Goal: Book appointment/travel/reservation

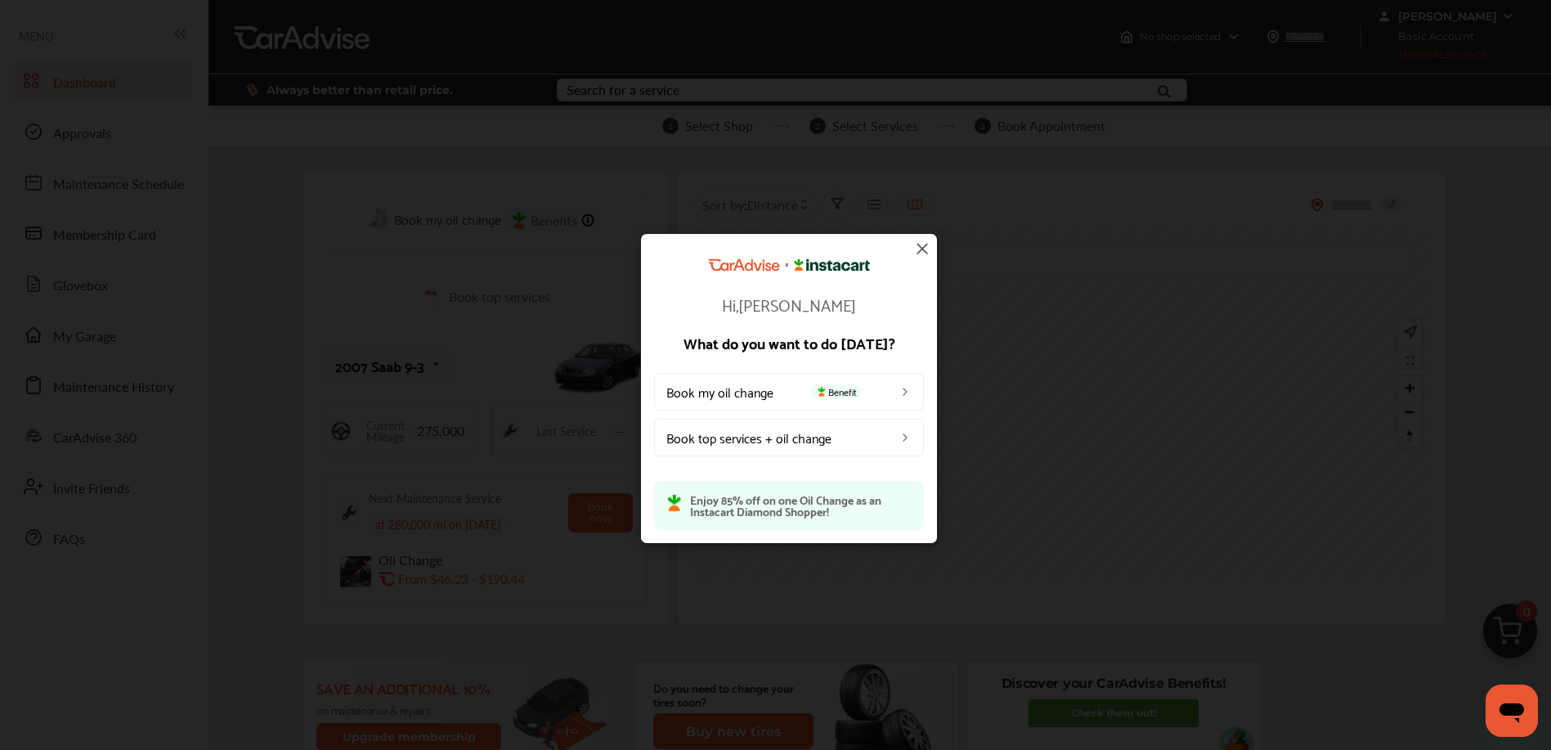
click at [925, 242] on img at bounding box center [923, 249] width 20 height 20
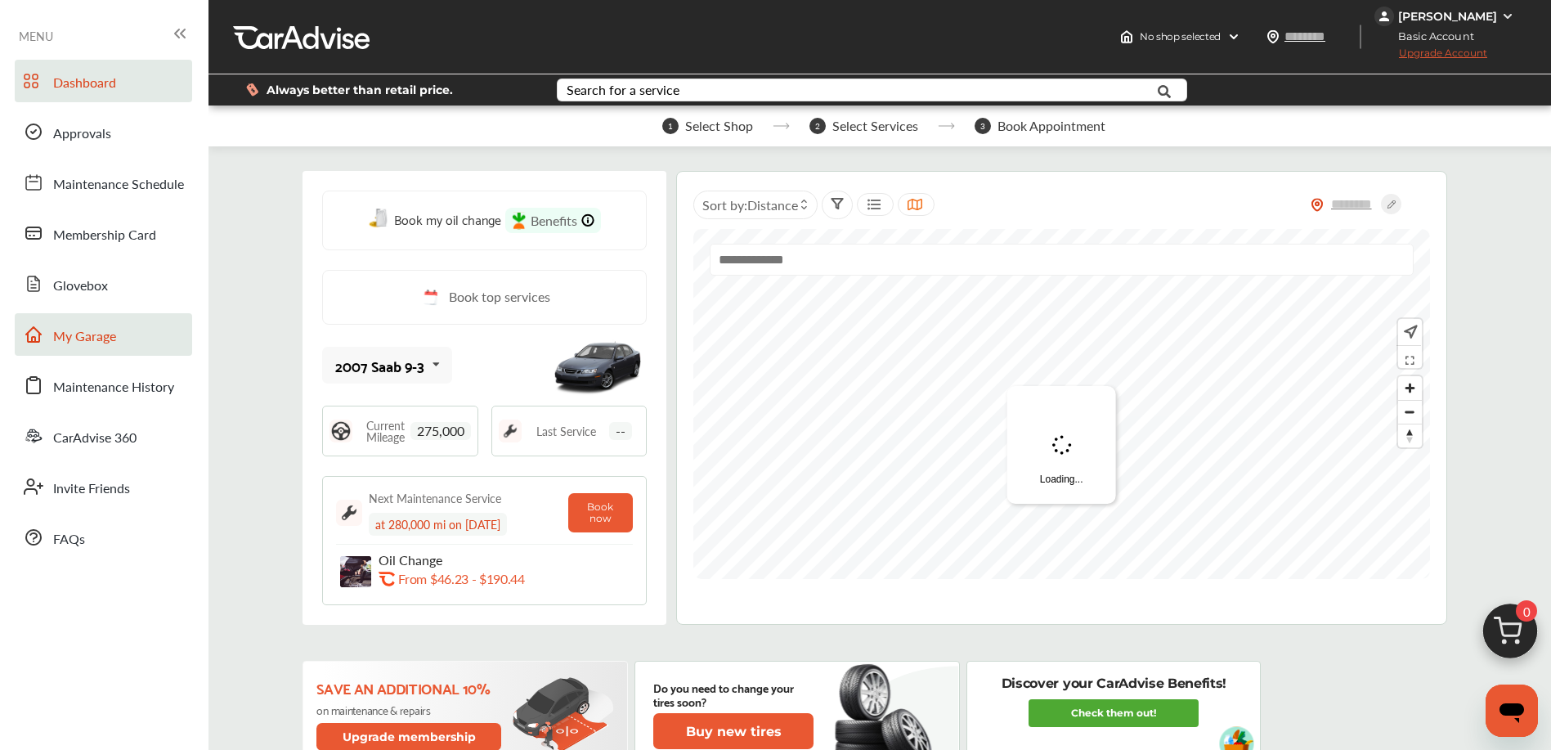
click at [123, 314] on link "My Garage" at bounding box center [103, 334] width 177 height 43
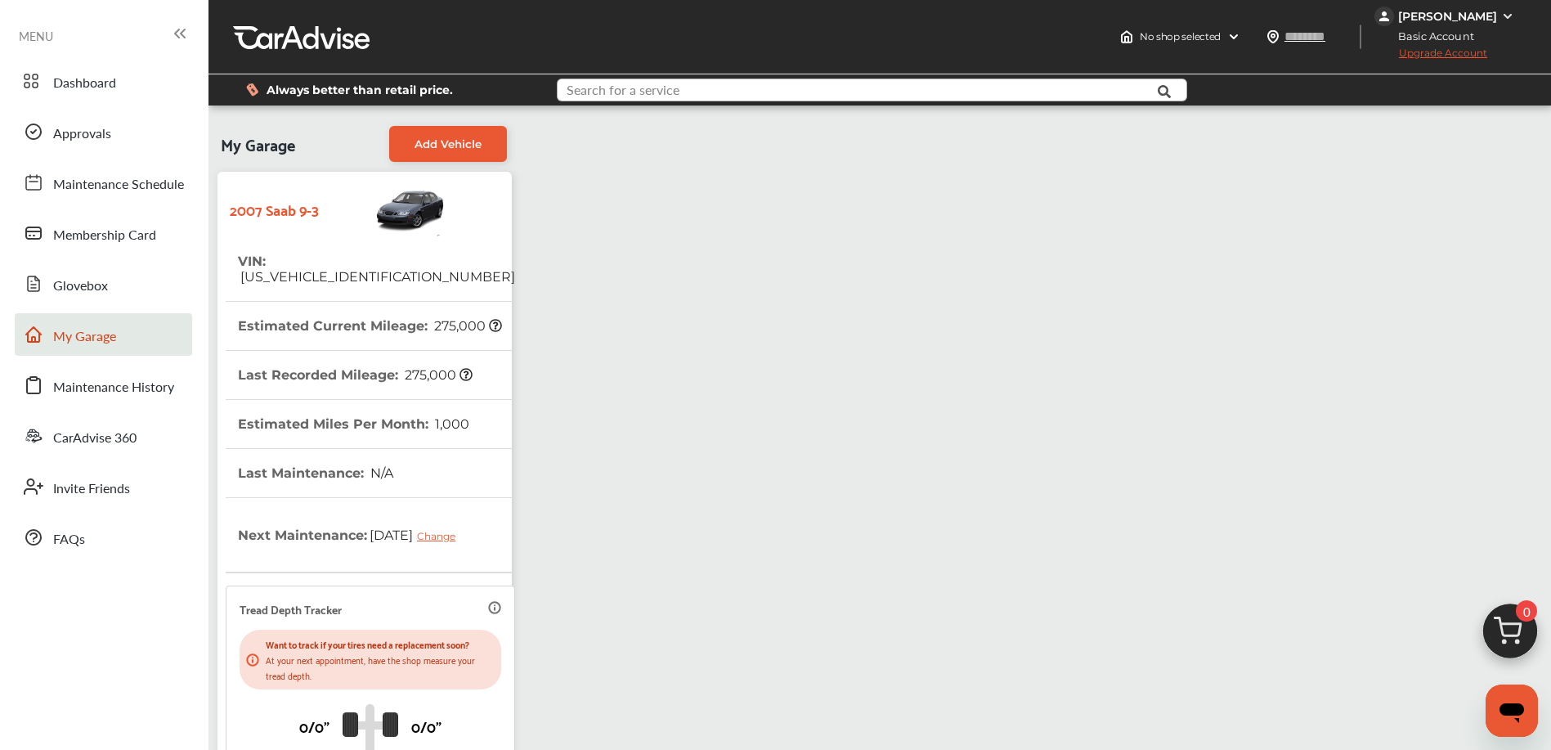
click at [892, 98] on input "text" at bounding box center [846, 91] width 575 height 25
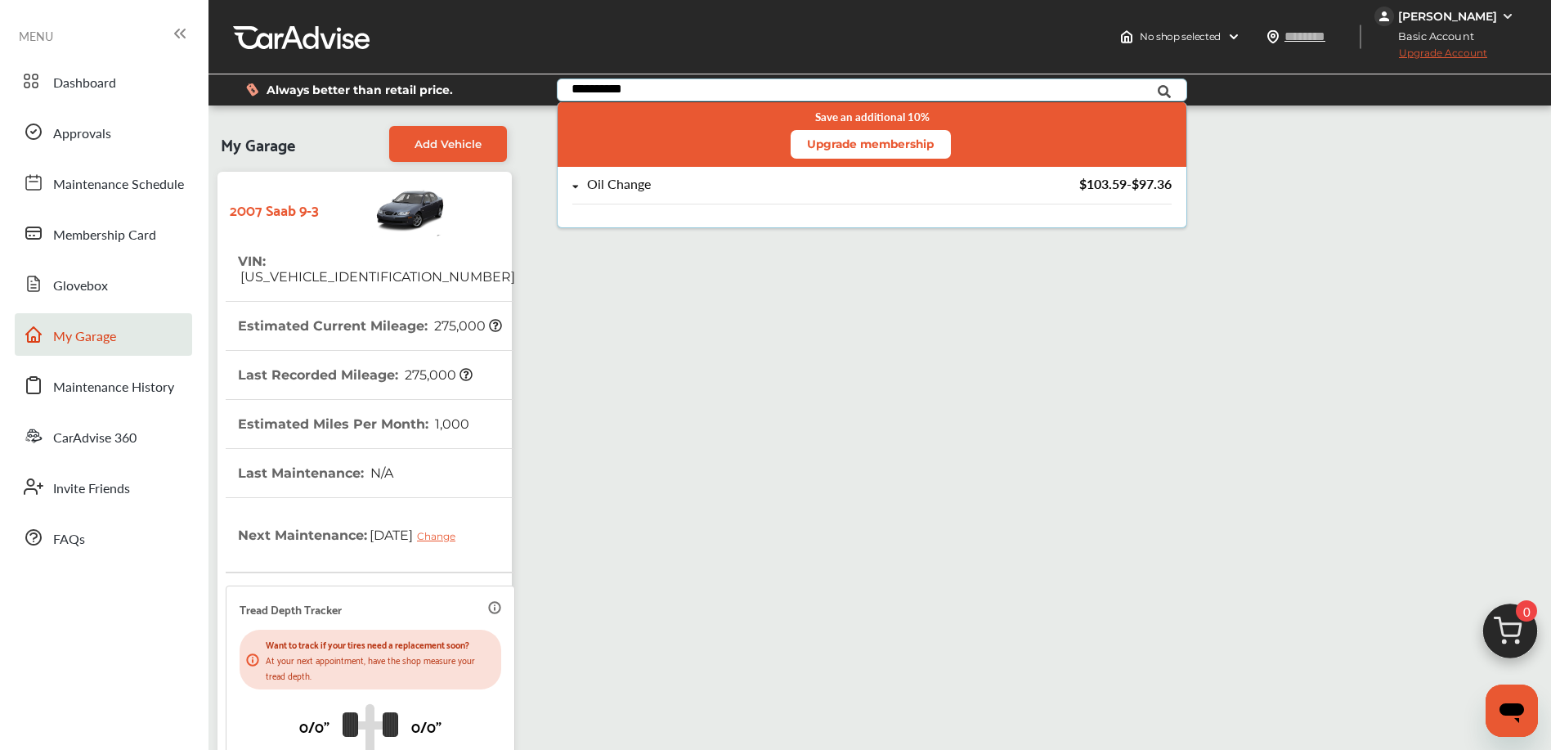
type input "**********"
click at [693, 183] on div "Oil Change" at bounding box center [782, 184] width 420 height 14
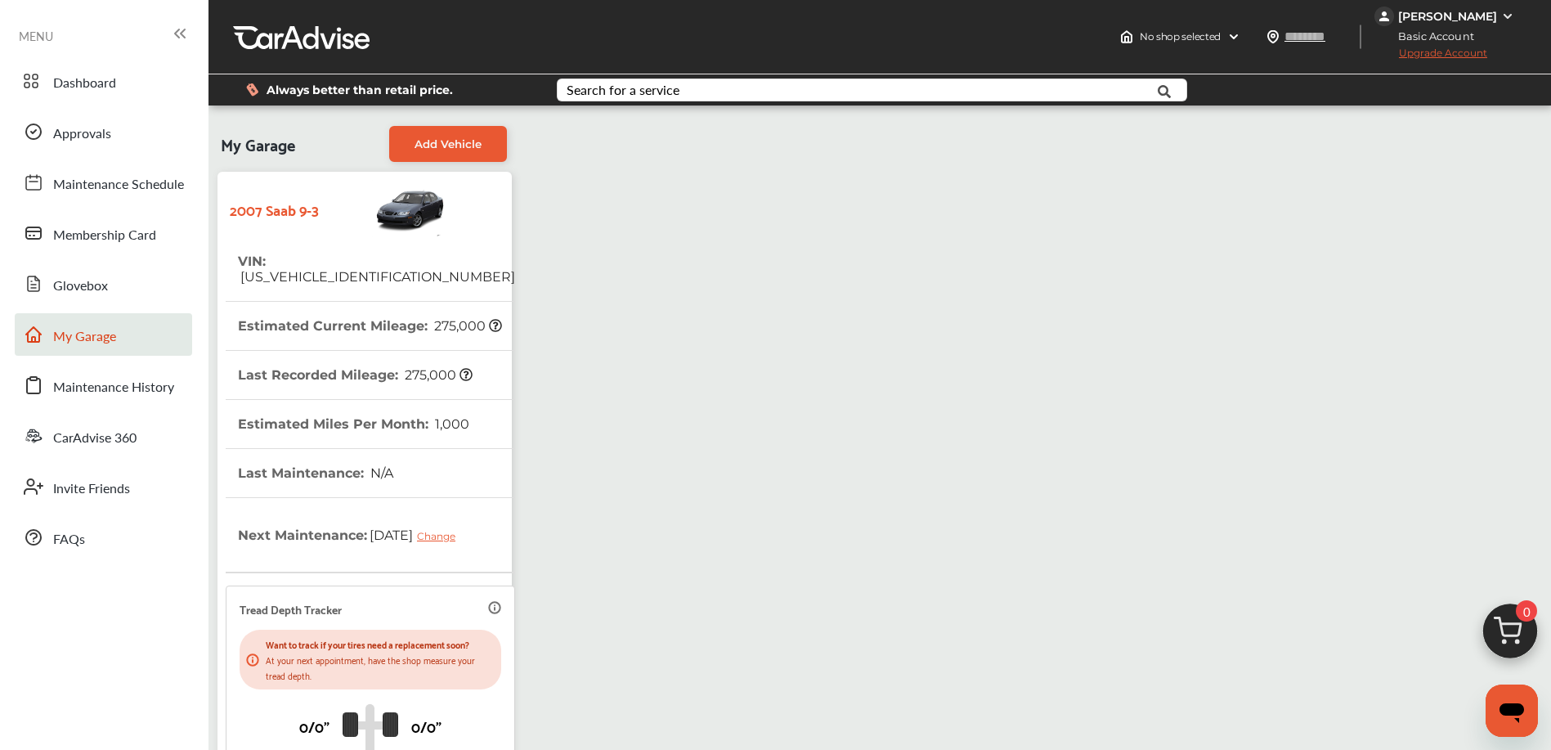
click at [688, 486] on div "My Garage Add Vehicle 2007 Saab 9-3 VIN : YS3FH41U371100781 Estimated Current M…" at bounding box center [880, 521] width 1335 height 807
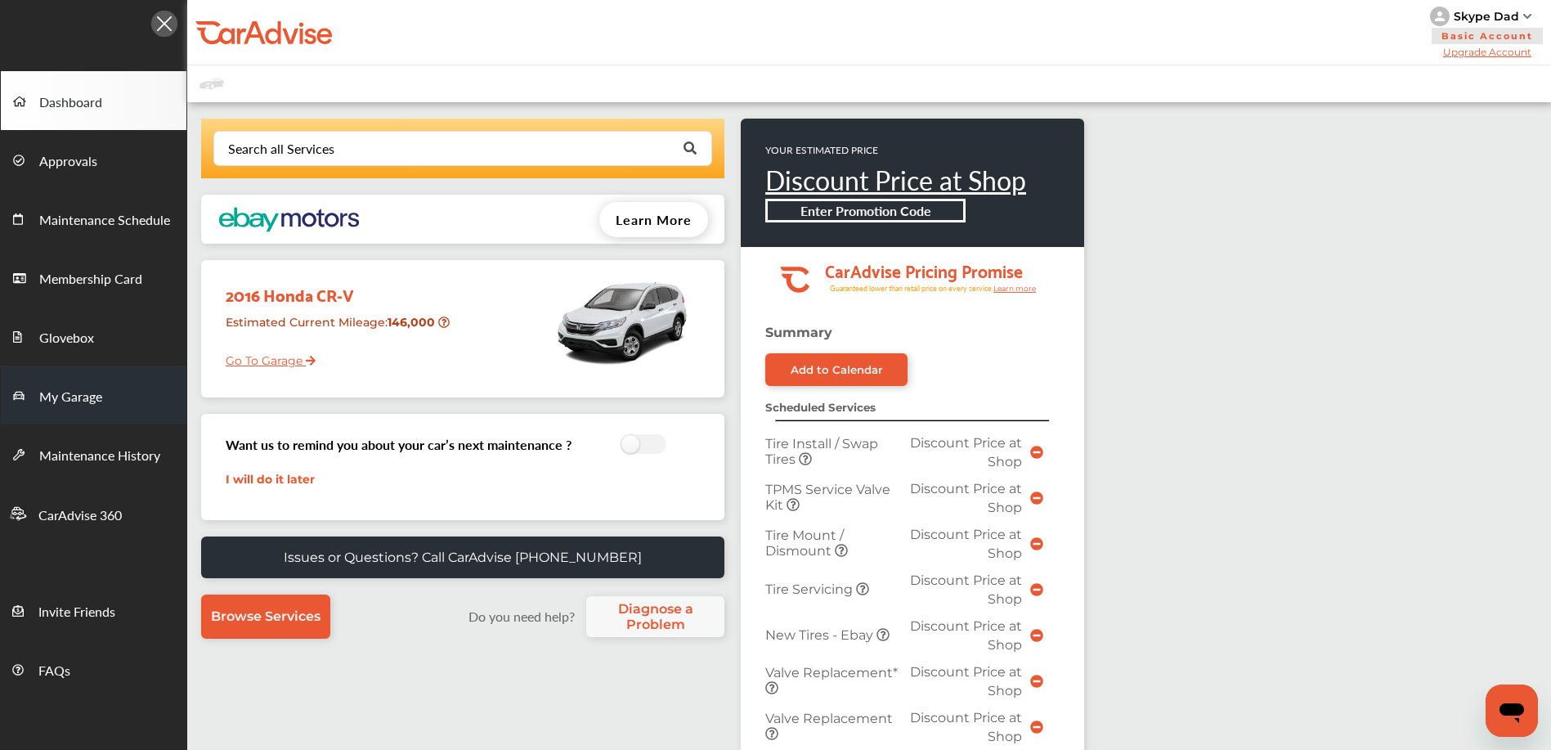
click at [137, 398] on link "My Garage" at bounding box center [94, 395] width 186 height 59
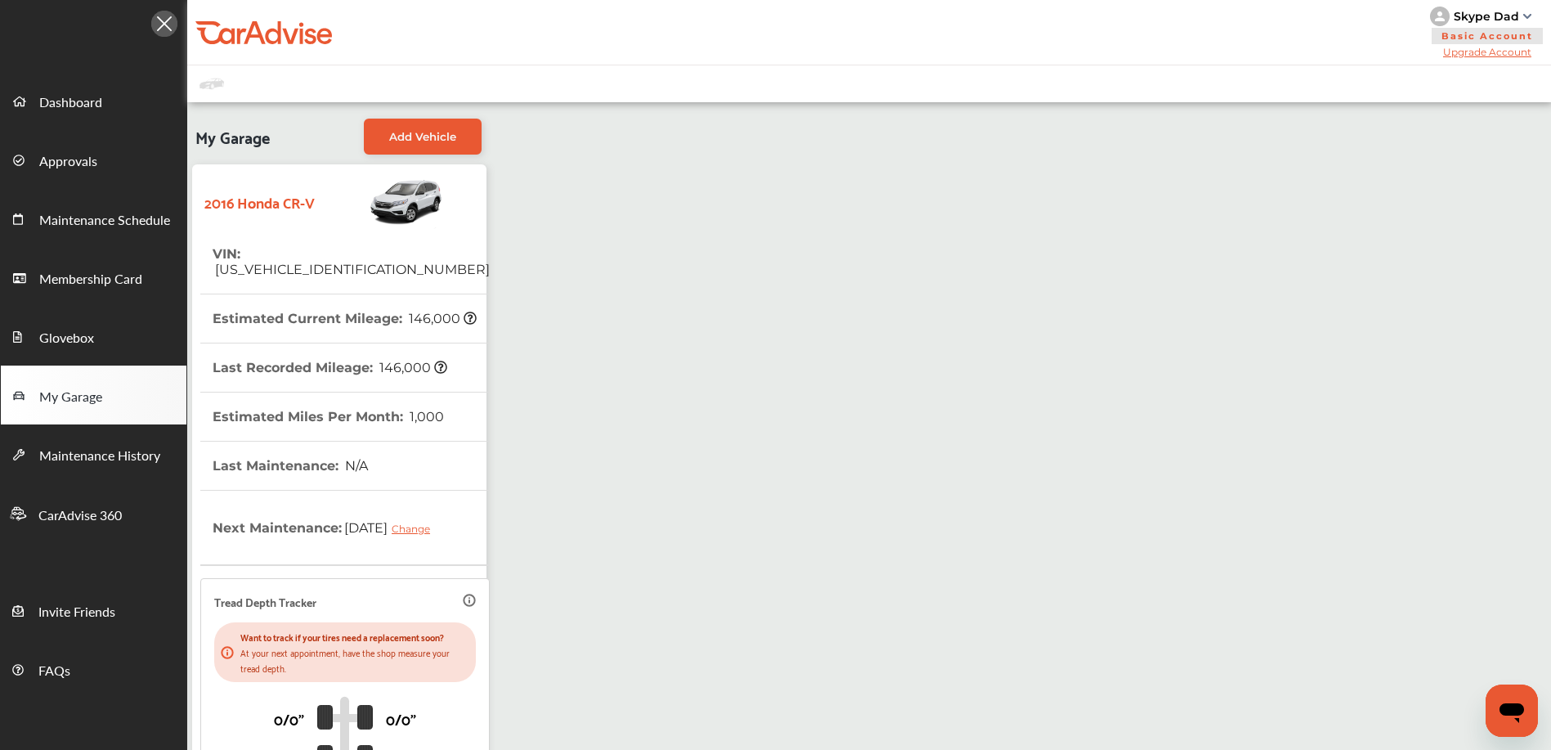
click at [225, 204] on strong "2016 Honda CR-V" at bounding box center [259, 201] width 110 height 25
click at [317, 216] on div "2016 Honda CR-V" at bounding box center [339, 201] width 278 height 57
drag, startPoint x: 205, startPoint y: 205, endPoint x: 322, endPoint y: 207, distance: 117.0
click at [325, 208] on div "2016 Honda CR-V" at bounding box center [339, 201] width 278 height 57
copy strong "2016 Honda CR-V"
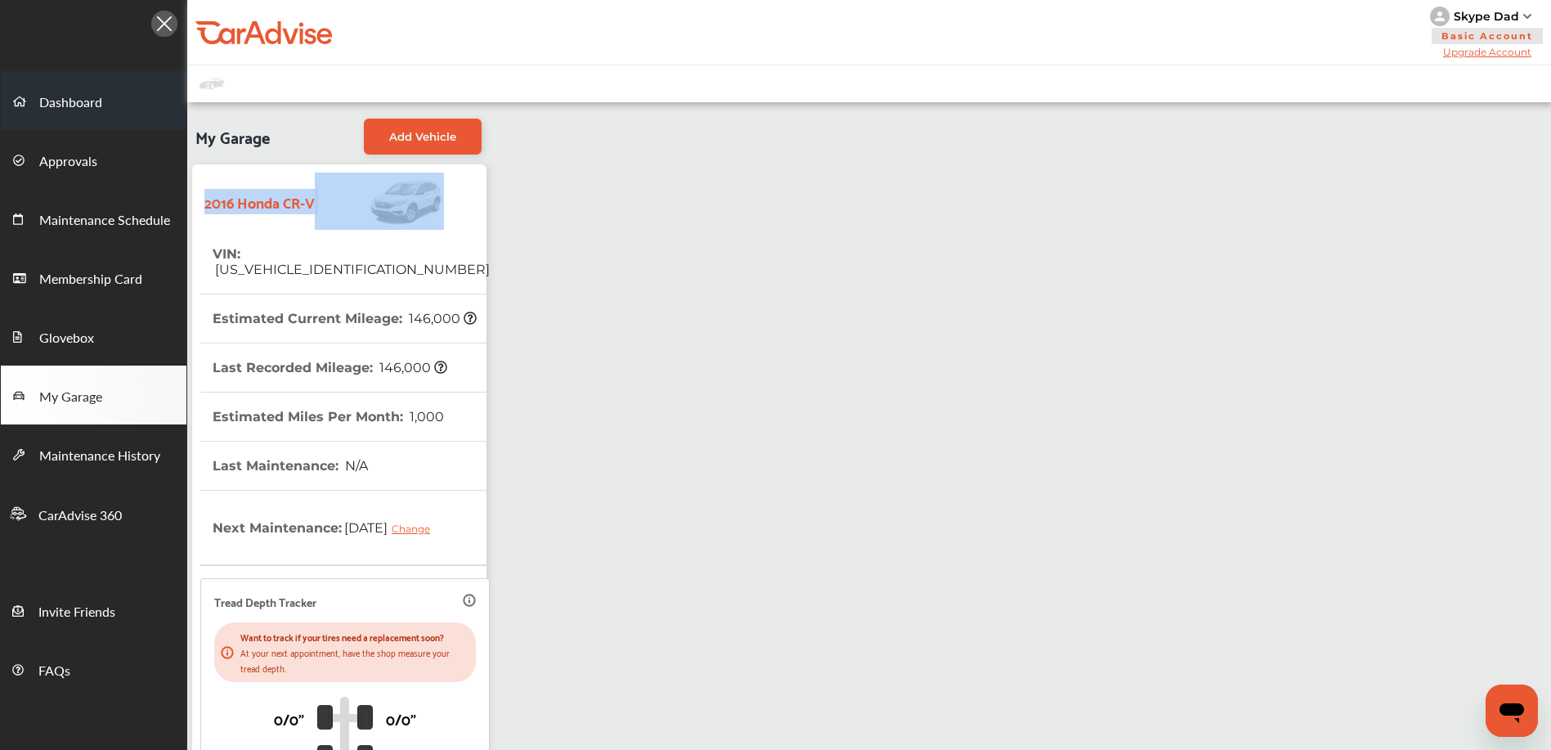
click at [141, 103] on link "Dashboard" at bounding box center [94, 100] width 186 height 59
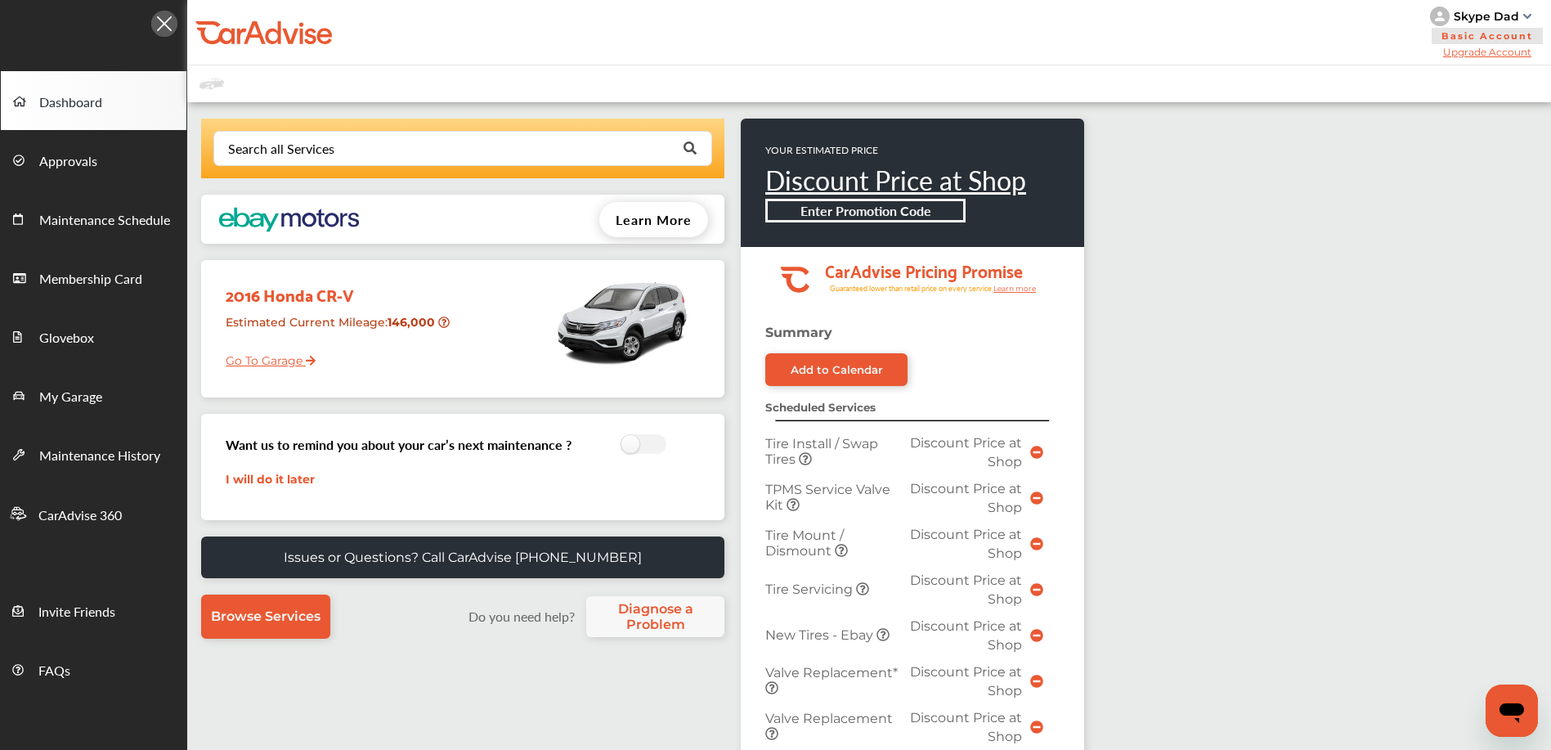
scroll to position [611, 0]
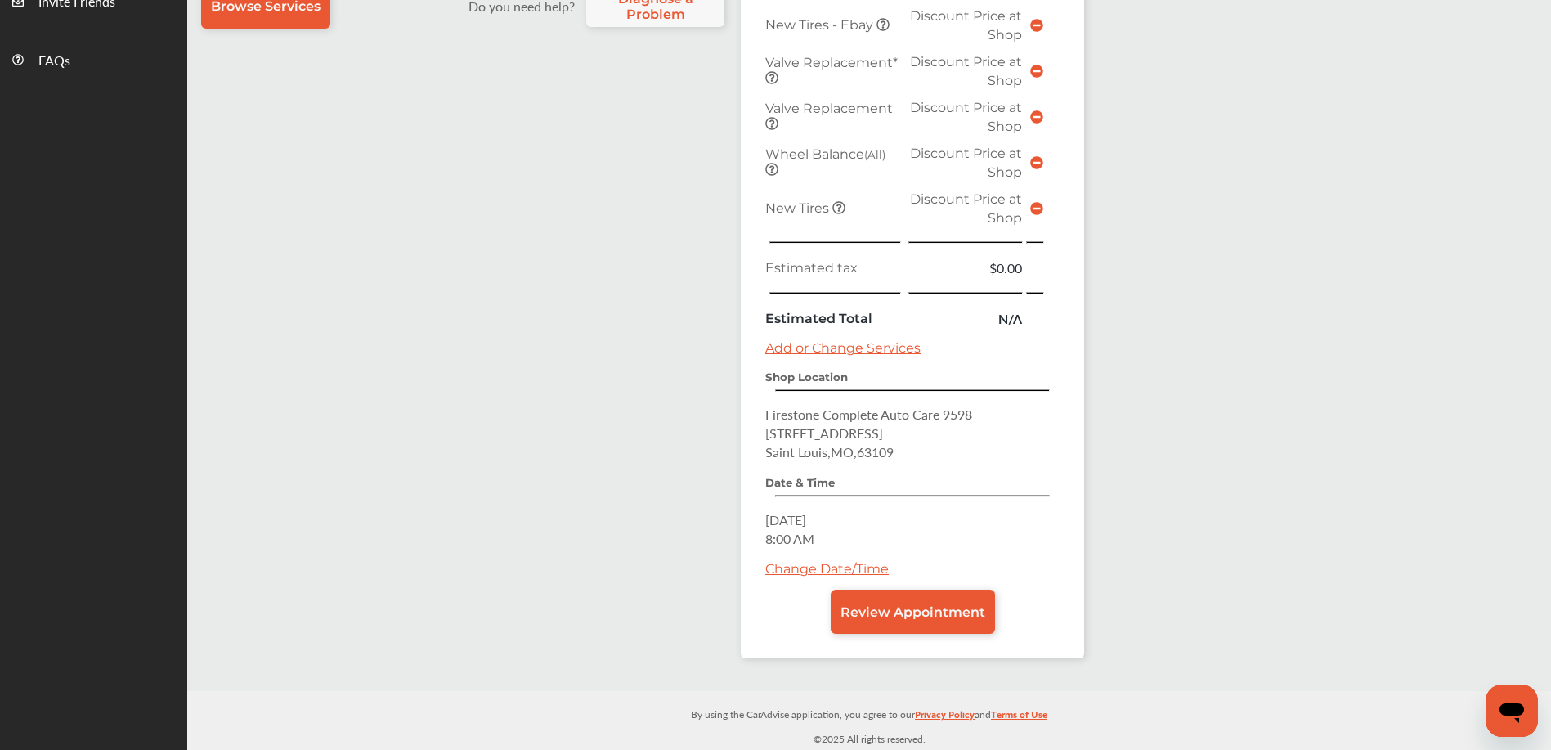
click at [837, 564] on link "Change Date/Time" at bounding box center [826, 569] width 123 height 16
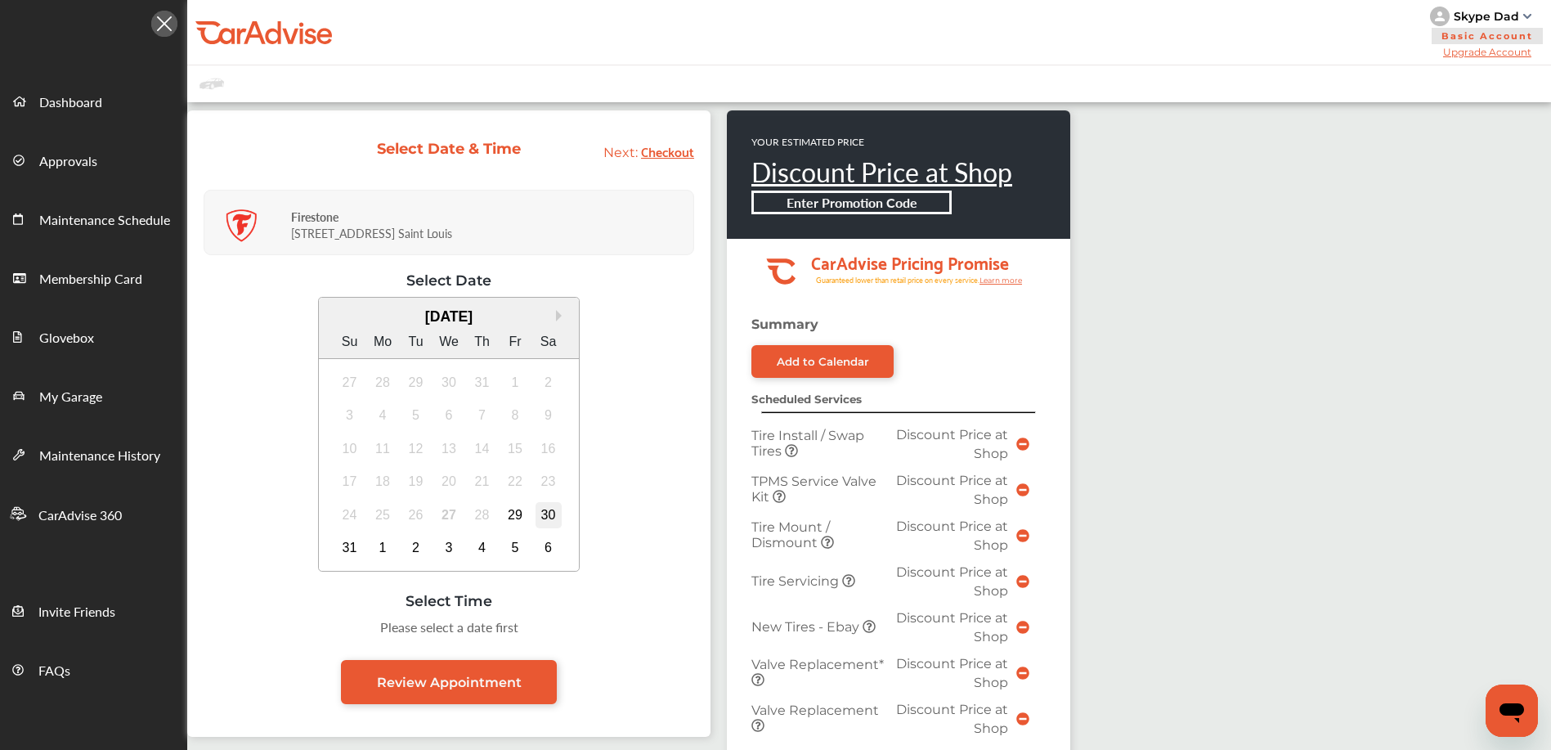
click at [554, 508] on div "30" at bounding box center [549, 515] width 26 height 26
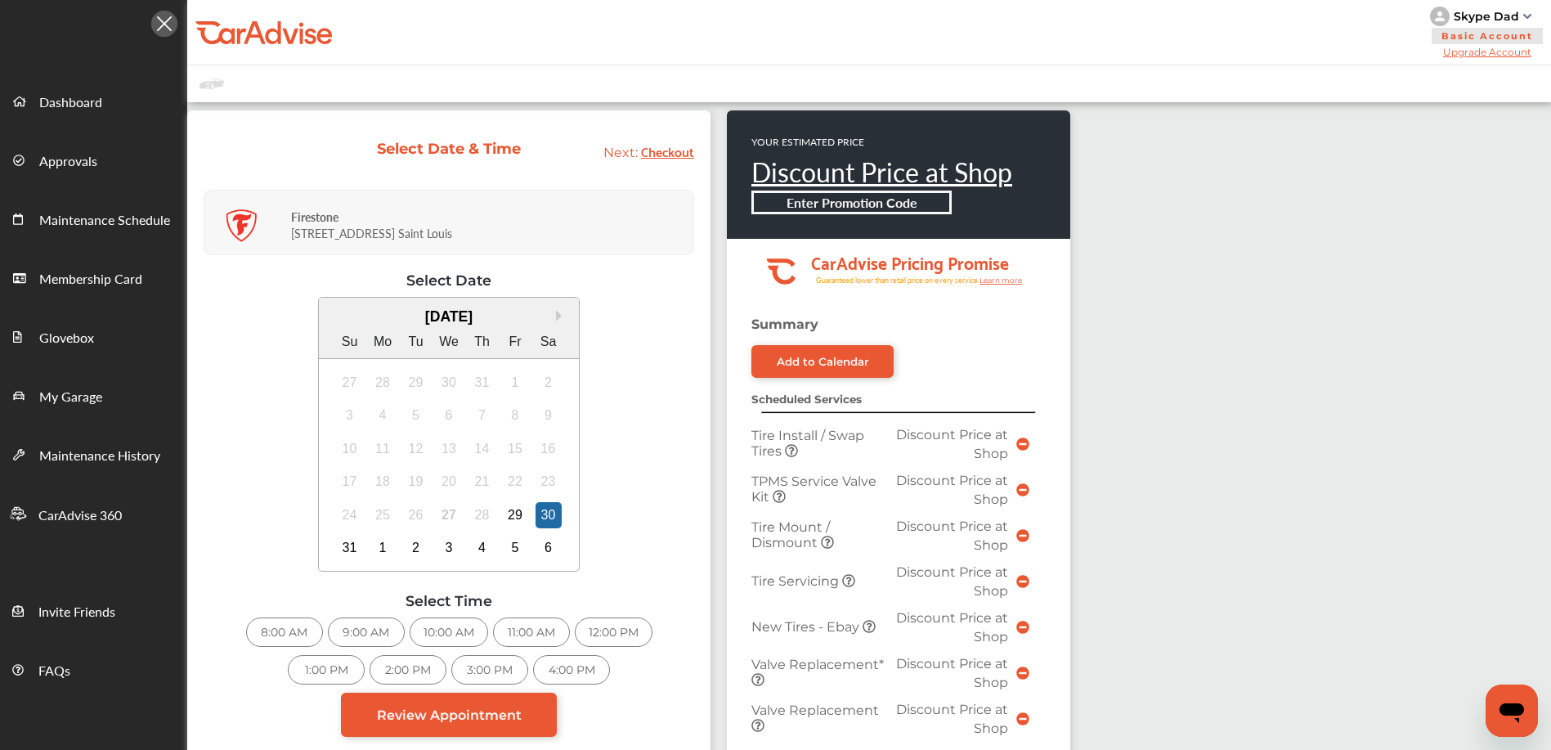
click at [285, 632] on div "8:00 AM" at bounding box center [284, 631] width 77 height 29
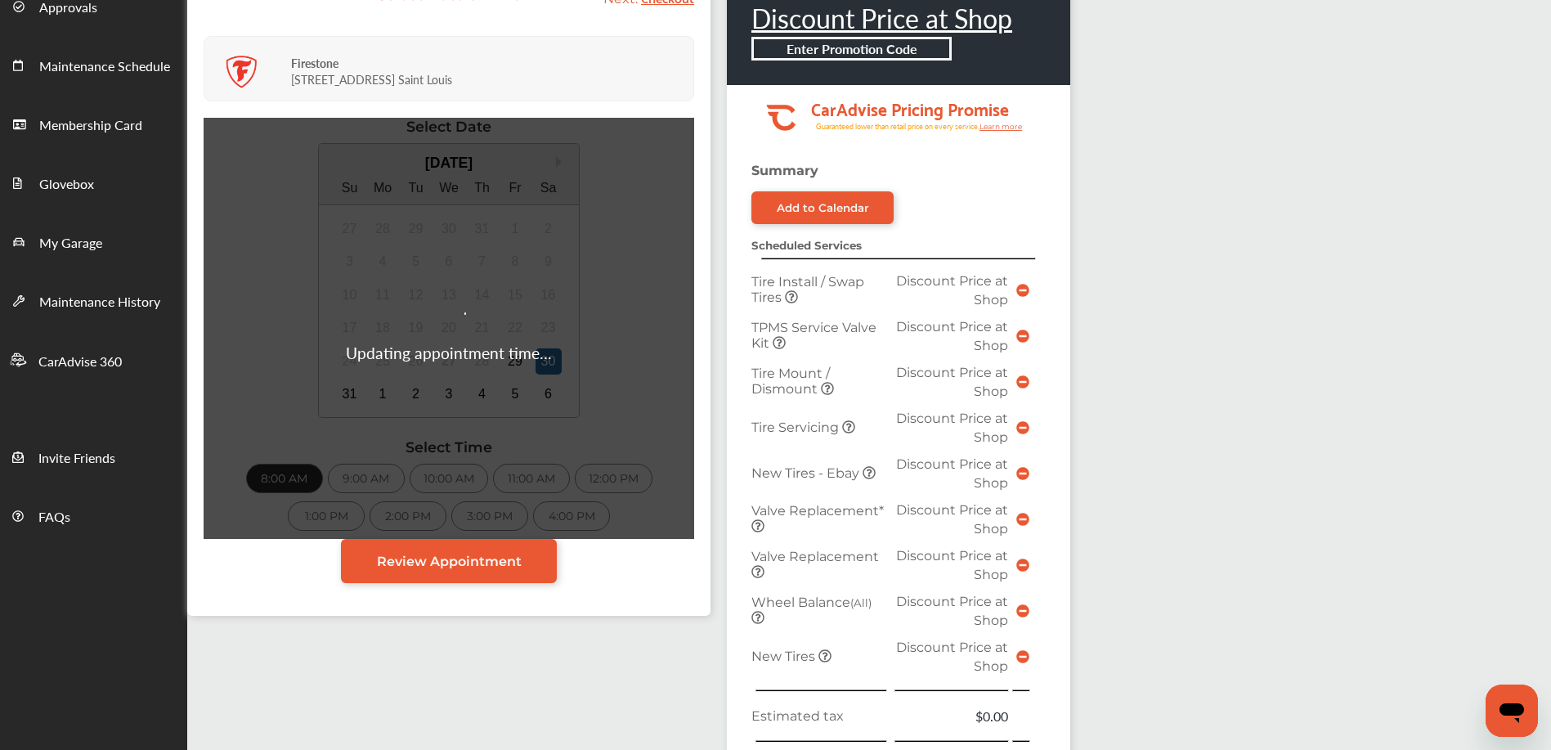
scroll to position [505, 0]
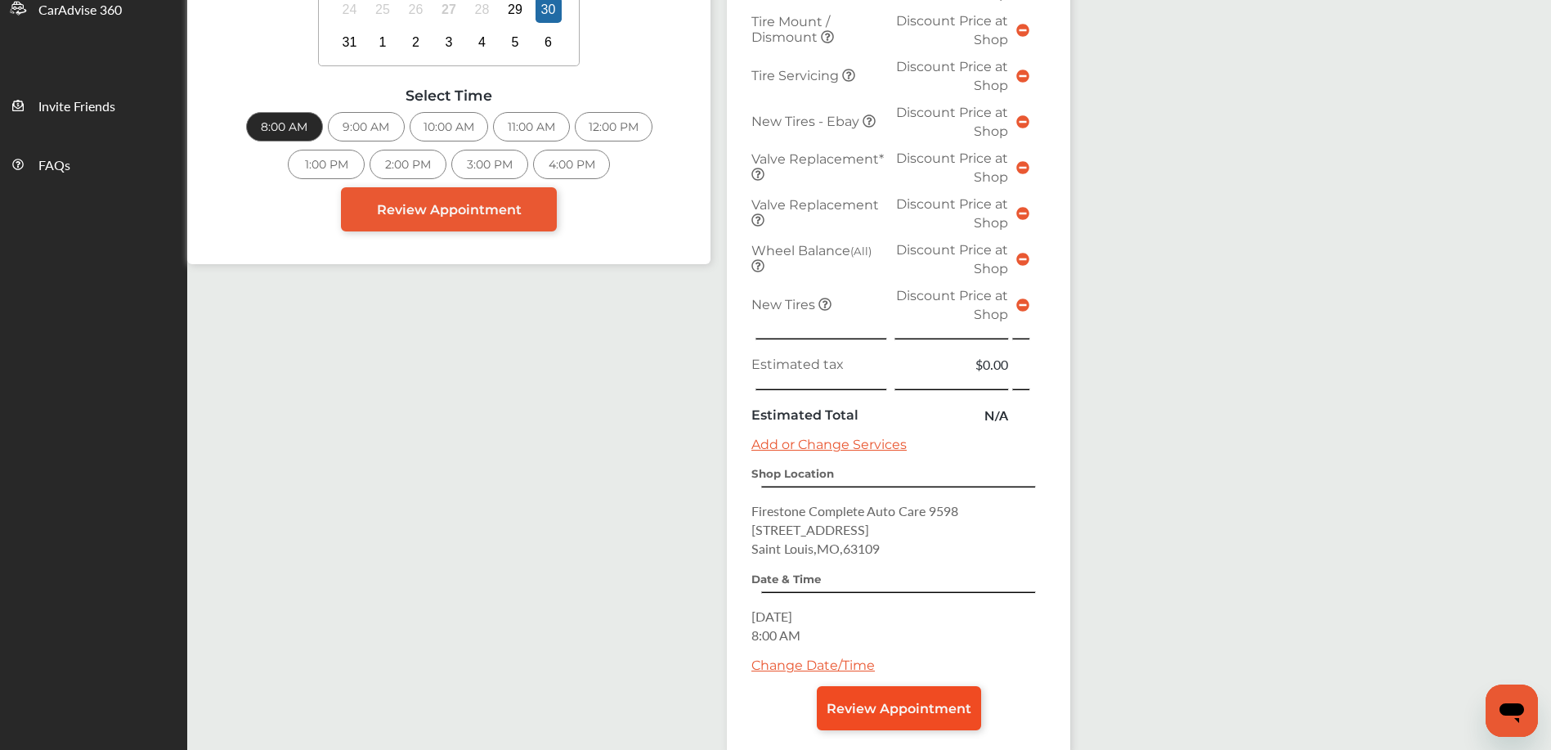
click at [885, 716] on link "Review Appointment" at bounding box center [899, 708] width 164 height 44
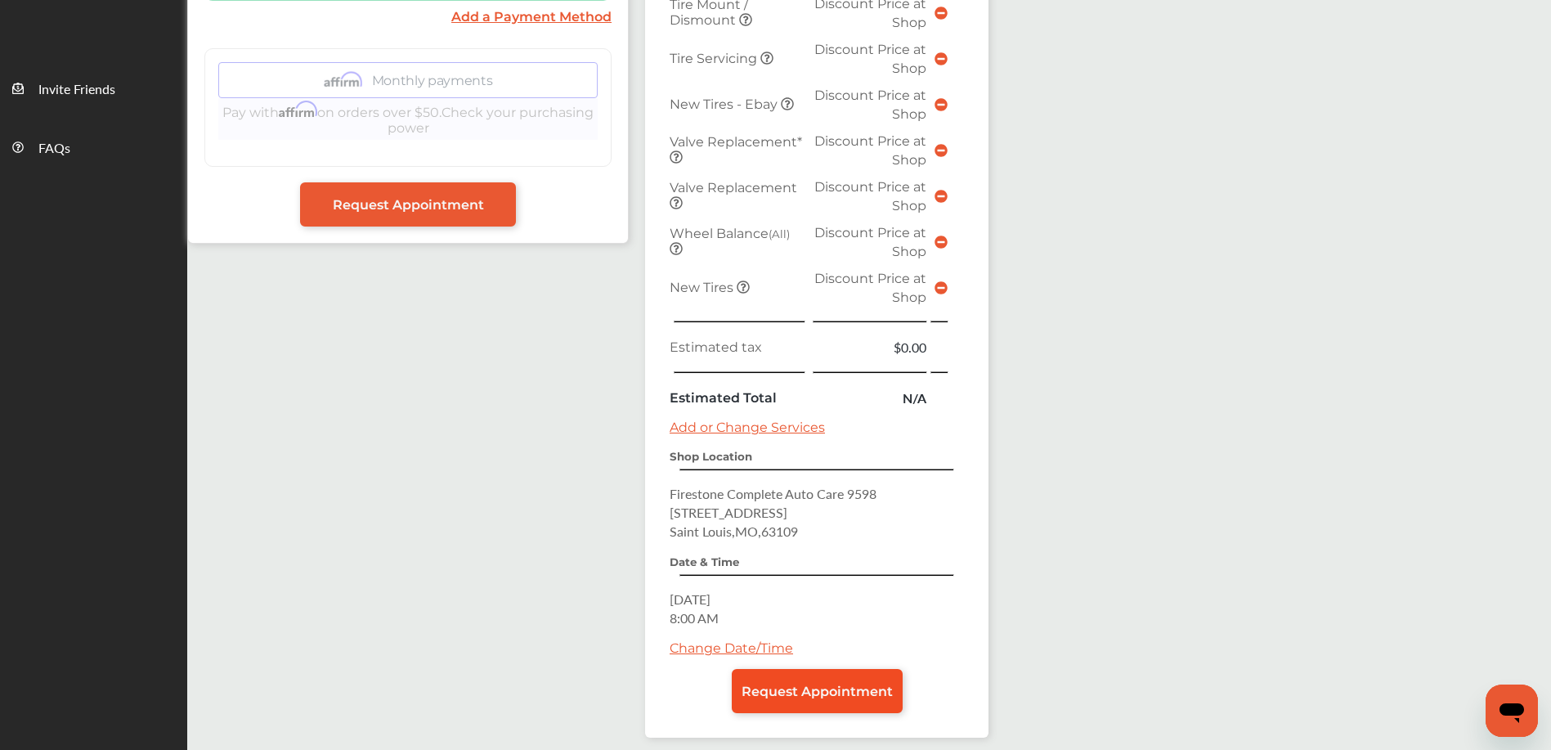
scroll to position [542, 0]
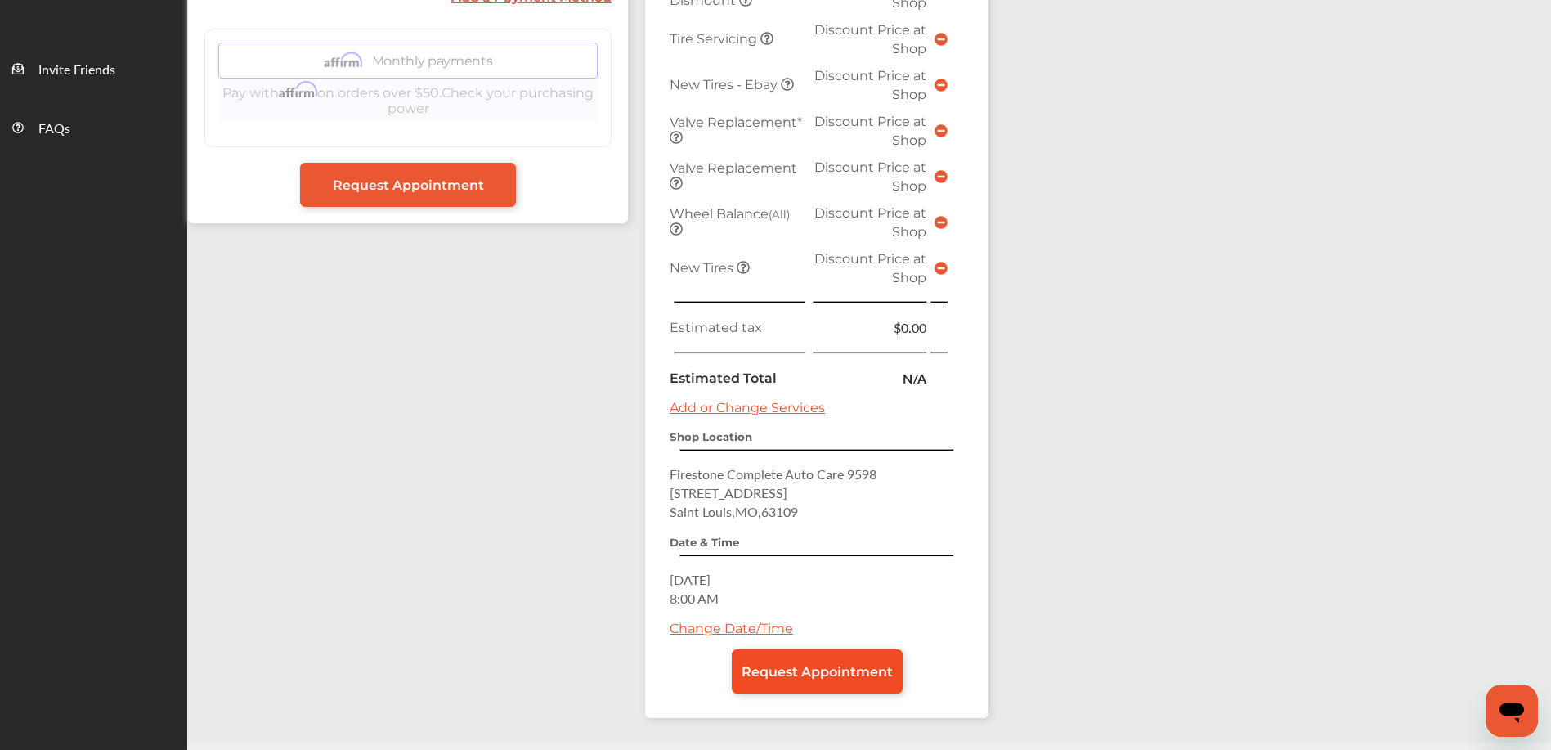
click at [855, 664] on span "Request Appointment" at bounding box center [817, 672] width 151 height 16
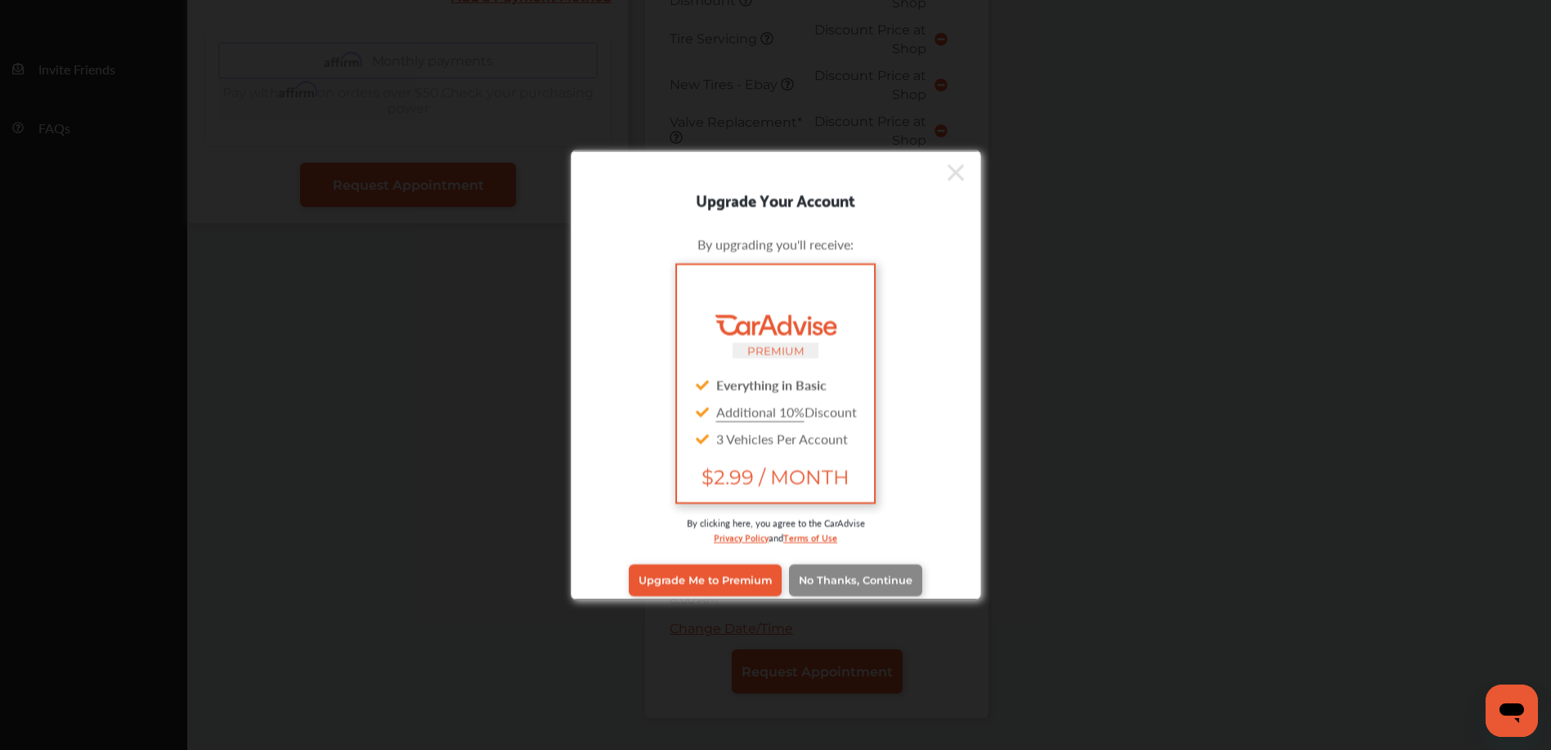
click at [886, 580] on span "No Thanks, Continue" at bounding box center [856, 580] width 114 height 12
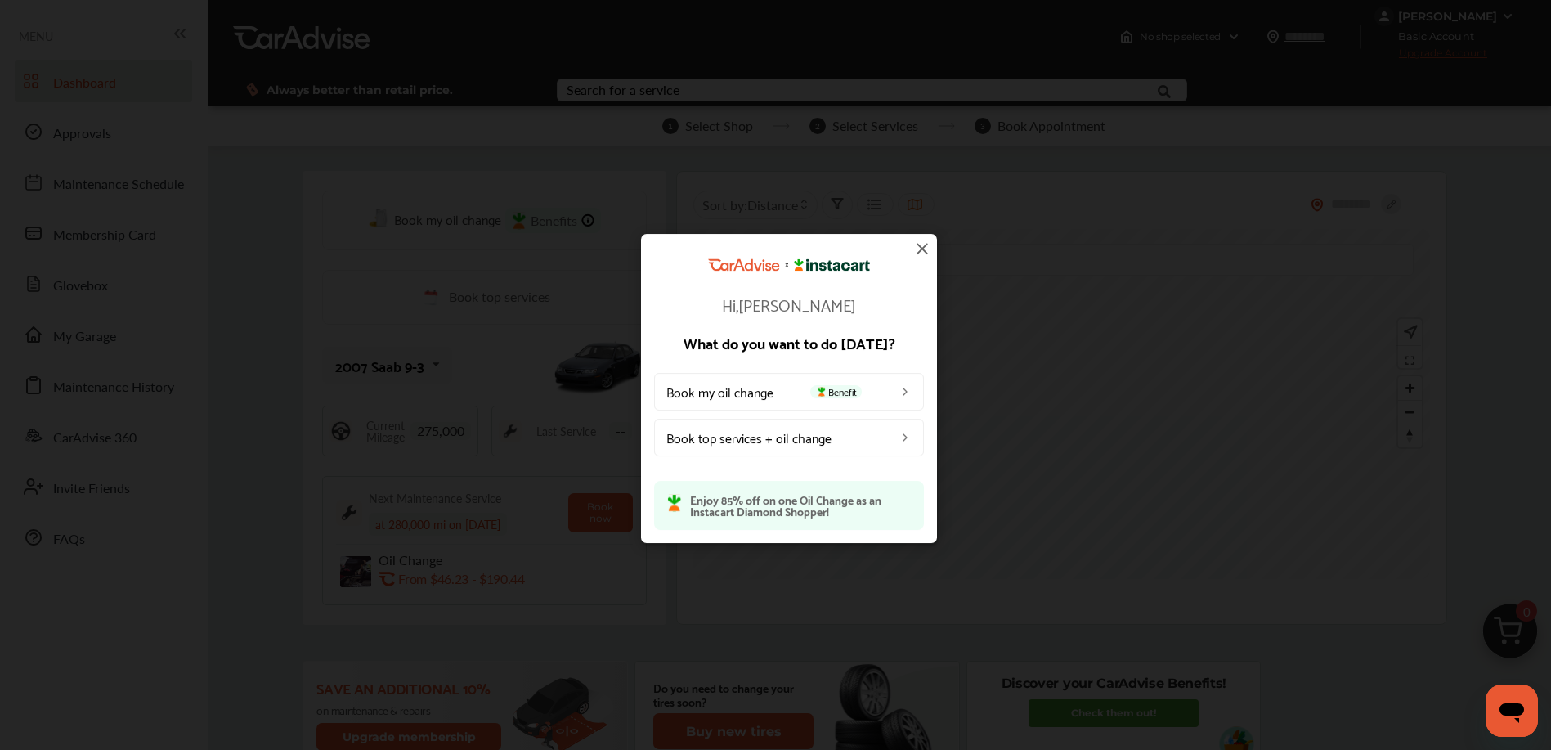
click at [926, 248] on img at bounding box center [923, 249] width 20 height 20
